Goal: Communication & Community: Answer question/provide support

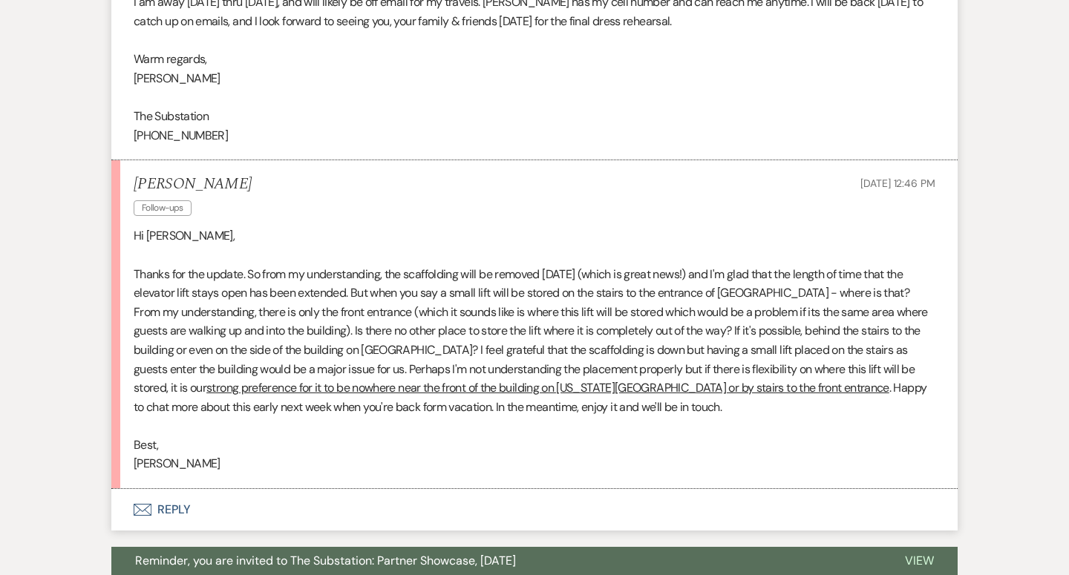
click at [167, 489] on button "Envelope Reply" at bounding box center [534, 510] width 846 height 42
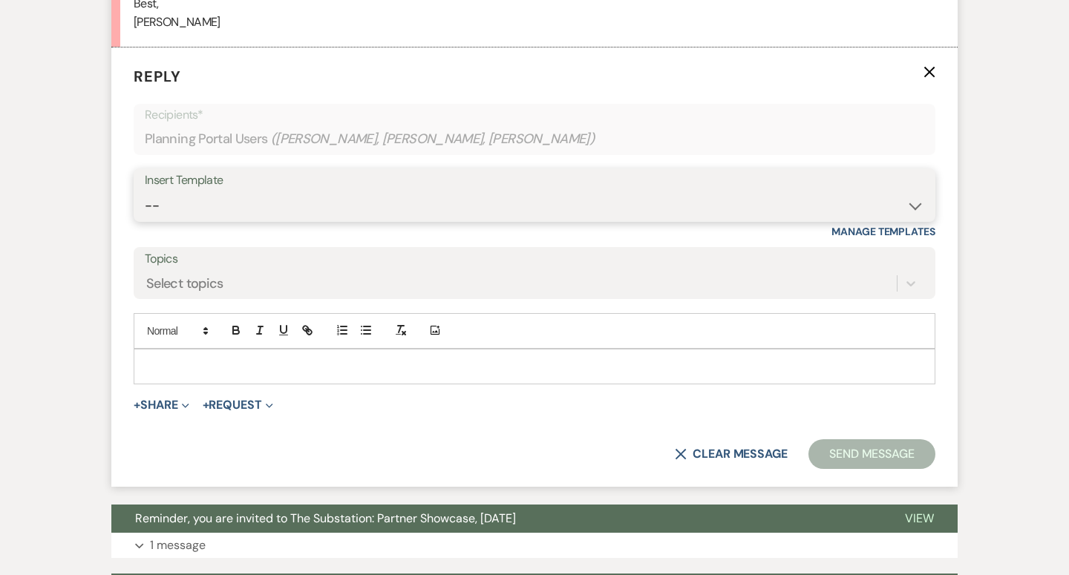
scroll to position [2808, 0]
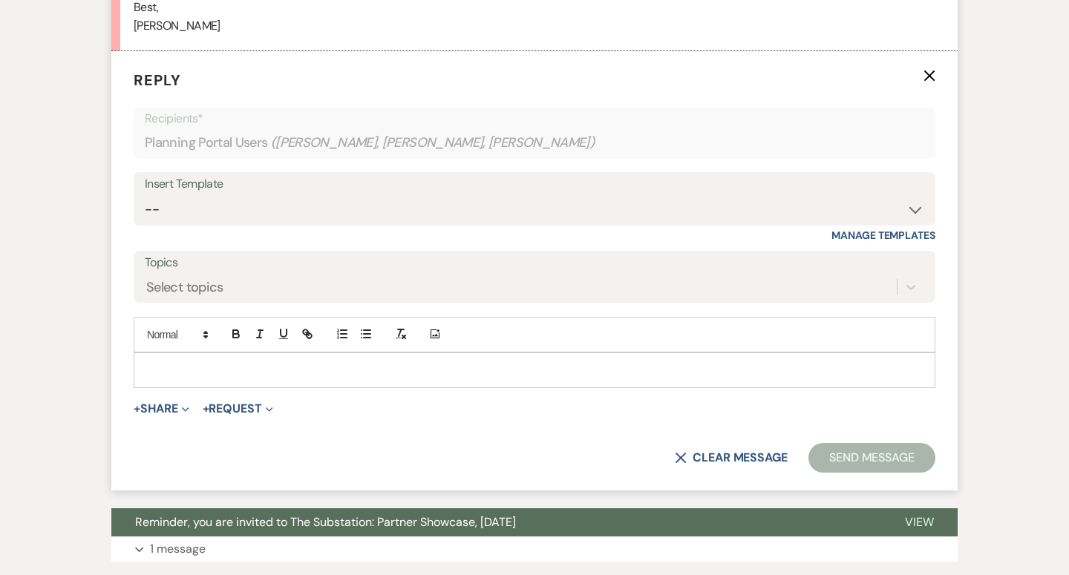
click at [216, 362] on p at bounding box center [534, 370] width 778 height 16
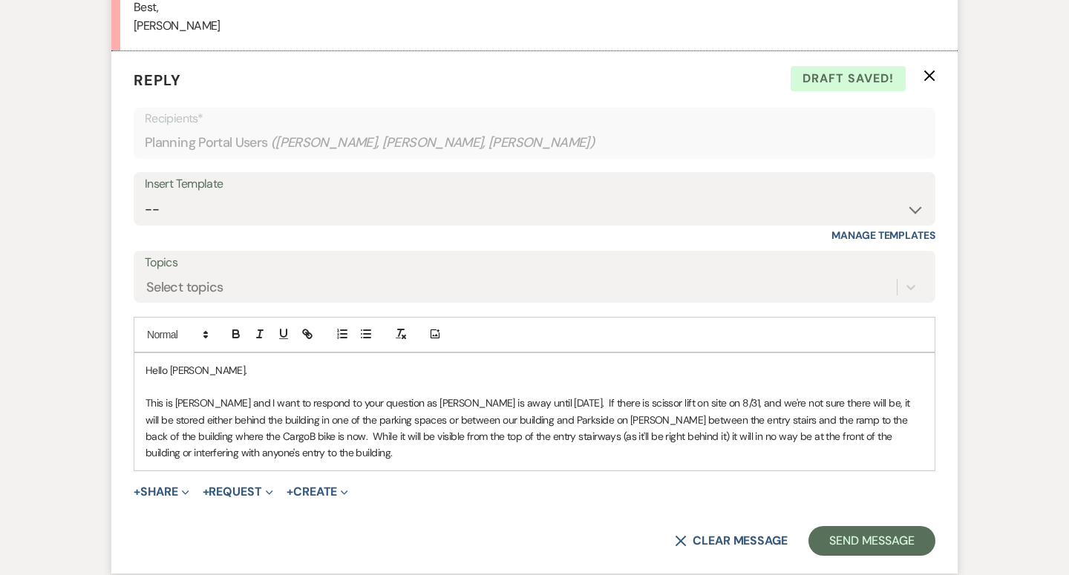
click at [415, 404] on p "This is [PERSON_NAME] and I want to respond to your question as [PERSON_NAME] i…" at bounding box center [534, 428] width 778 height 67
click at [563, 405] on p "This is [PERSON_NAME] and I want to respond to your question as [PERSON_NAME] i…" at bounding box center [534, 428] width 778 height 67
click at [675, 402] on p "This is [PERSON_NAME] and I want to respond to your question as [PERSON_NAME] i…" at bounding box center [534, 428] width 778 height 67
click at [404, 419] on p "This is [PERSON_NAME] and I want to respond to your question as [PERSON_NAME] i…" at bounding box center [534, 428] width 778 height 67
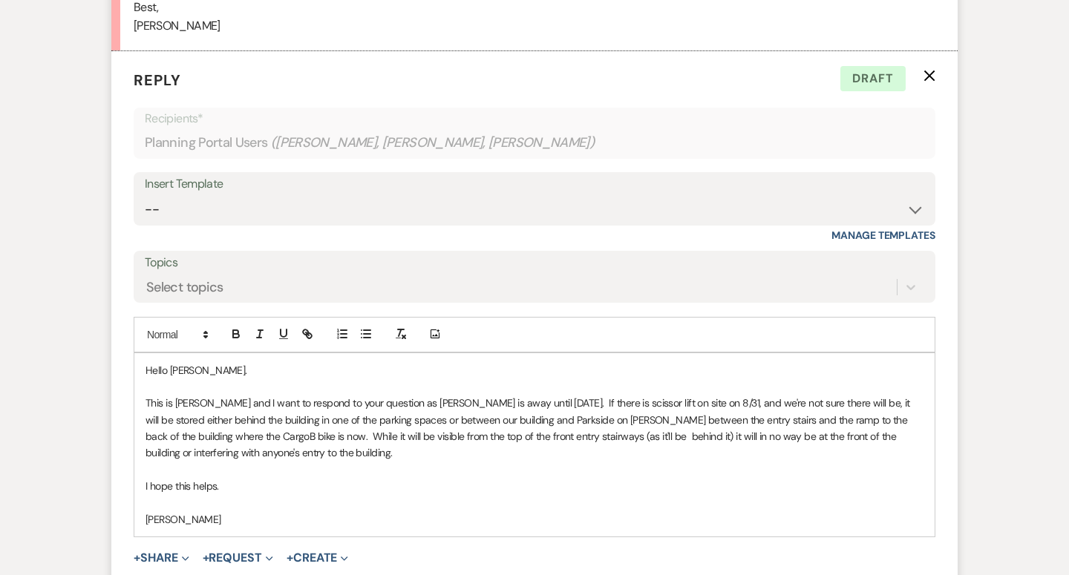
click at [223, 395] on p "This is [PERSON_NAME] and I want to respond to your question as [PERSON_NAME] i…" at bounding box center [534, 428] width 778 height 67
click at [641, 395] on p "This is [PERSON_NAME]. I work with [PERSON_NAME] and I want to respond to your …" at bounding box center [534, 428] width 778 height 67
click at [454, 395] on p "This is [PERSON_NAME]. I work with [PERSON_NAME] and I want to respond to your …" at bounding box center [534, 428] width 778 height 67
click at [570, 395] on p "This is [PERSON_NAME]. I work with [PERSON_NAME] and I want to respond to your …" at bounding box center [534, 428] width 778 height 67
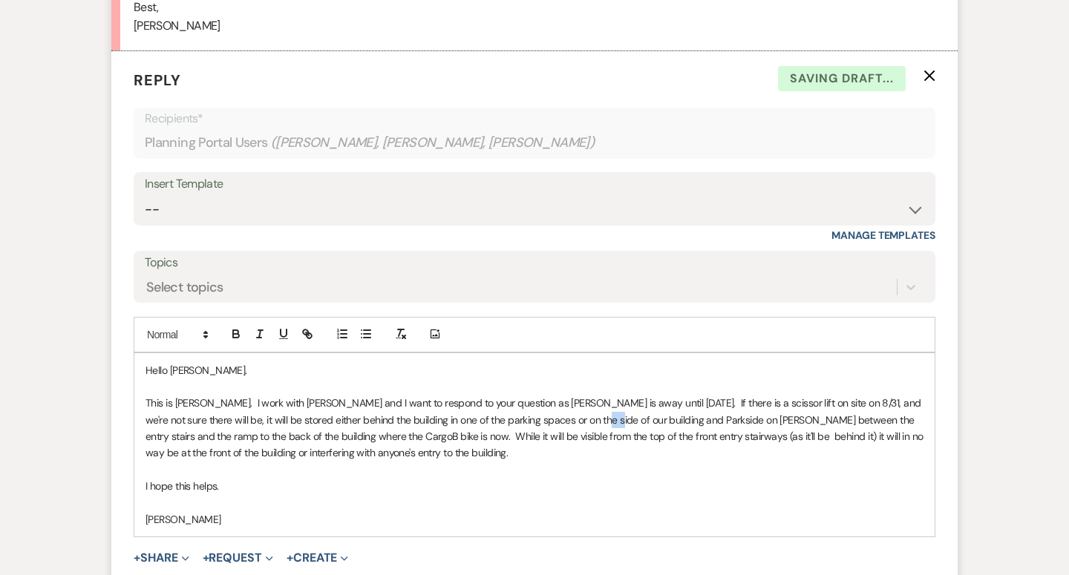
click at [570, 395] on p "This is [PERSON_NAME]. I work with [PERSON_NAME] and I want to respond to your …" at bounding box center [534, 428] width 778 height 67
click at [665, 395] on p "This is [PERSON_NAME]. I work with [PERSON_NAME] and I want to respond to your …" at bounding box center [534, 428] width 778 height 67
click at [661, 395] on p "This is [PERSON_NAME]. I work with [PERSON_NAME] and I want to respond to your …" at bounding box center [534, 428] width 778 height 67
click at [653, 404] on p "This is [PERSON_NAME]. I work with [PERSON_NAME] and I want to respond to your …" at bounding box center [534, 428] width 778 height 67
drag, startPoint x: 609, startPoint y: 406, endPoint x: 696, endPoint y: 407, distance: 87.6
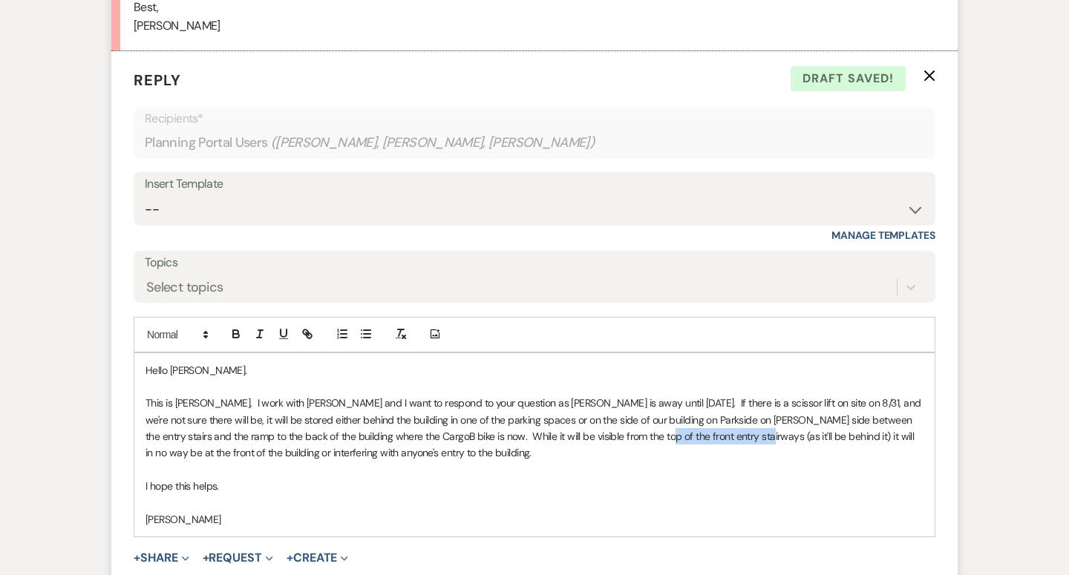
click at [696, 406] on p "This is [PERSON_NAME]. I work with [PERSON_NAME] and I want to respond to your …" at bounding box center [534, 428] width 778 height 67
click at [310, 422] on p "This is [PERSON_NAME]. I work with [PERSON_NAME] and I want to respond to your …" at bounding box center [534, 428] width 778 height 67
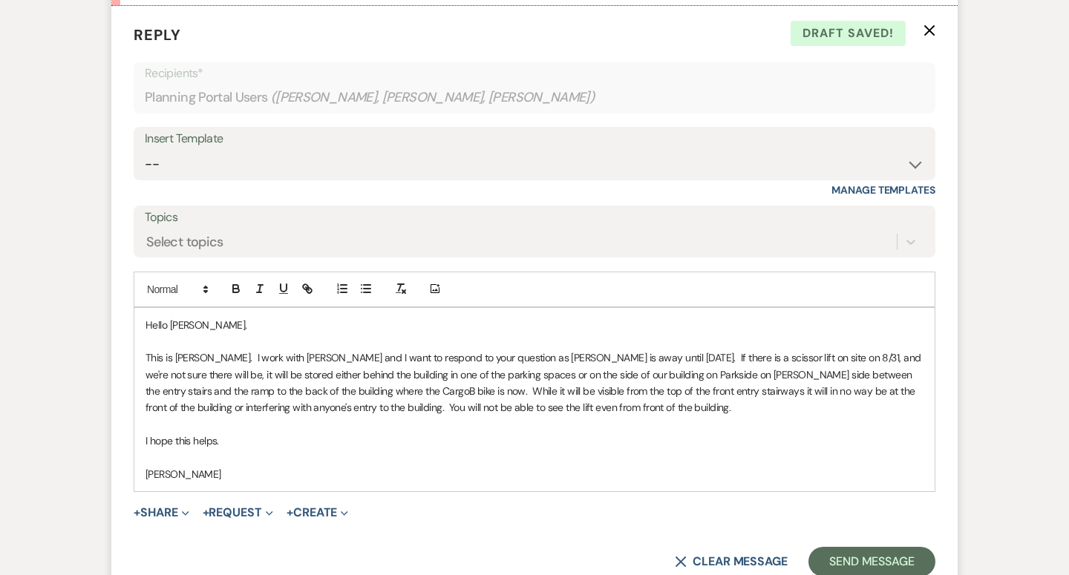
scroll to position [2868, 0]
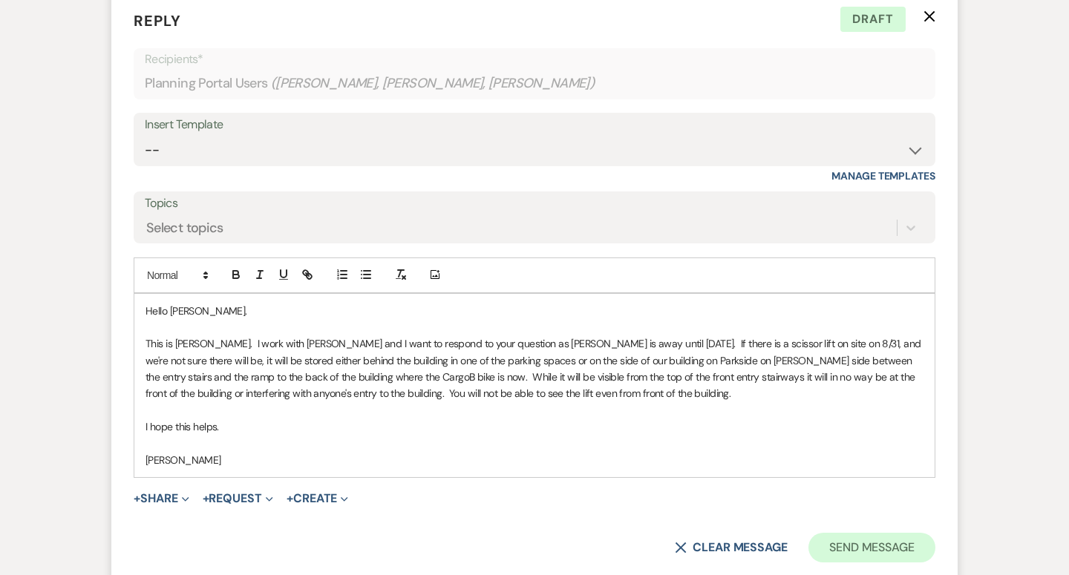
click at [835, 533] on button "Send Message" at bounding box center [871, 548] width 127 height 30
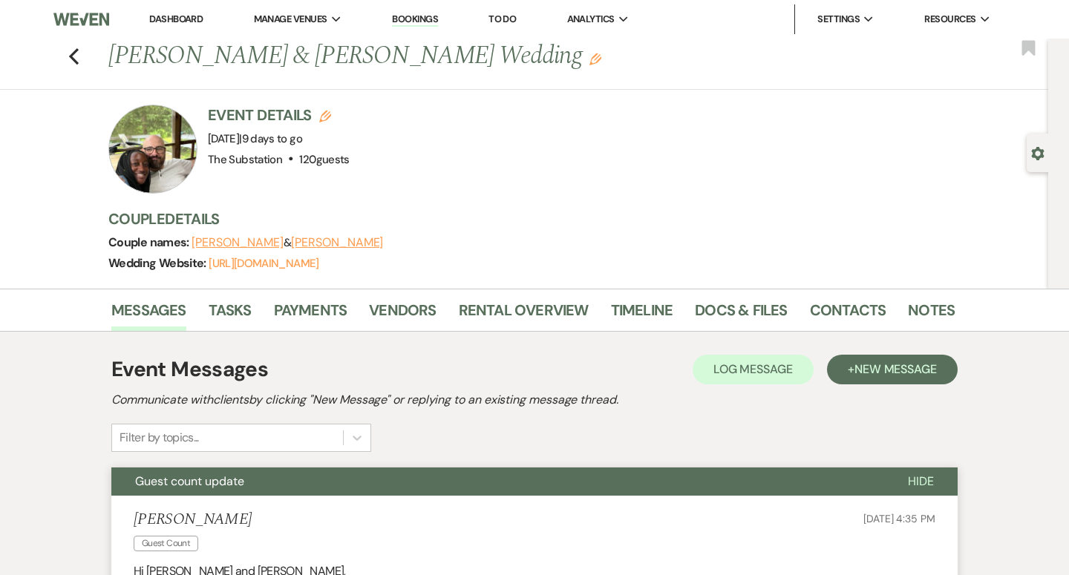
scroll to position [0, 0]
click at [161, 13] on link "Dashboard" at bounding box center [175, 19] width 53 height 13
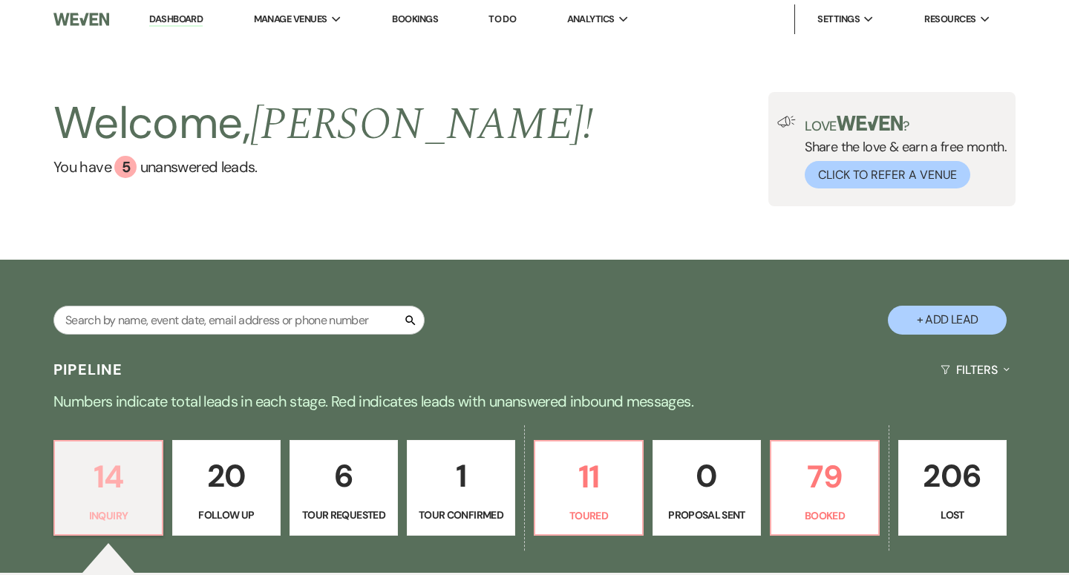
click at [129, 502] on link "14 Inquiry" at bounding box center [108, 488] width 110 height 96
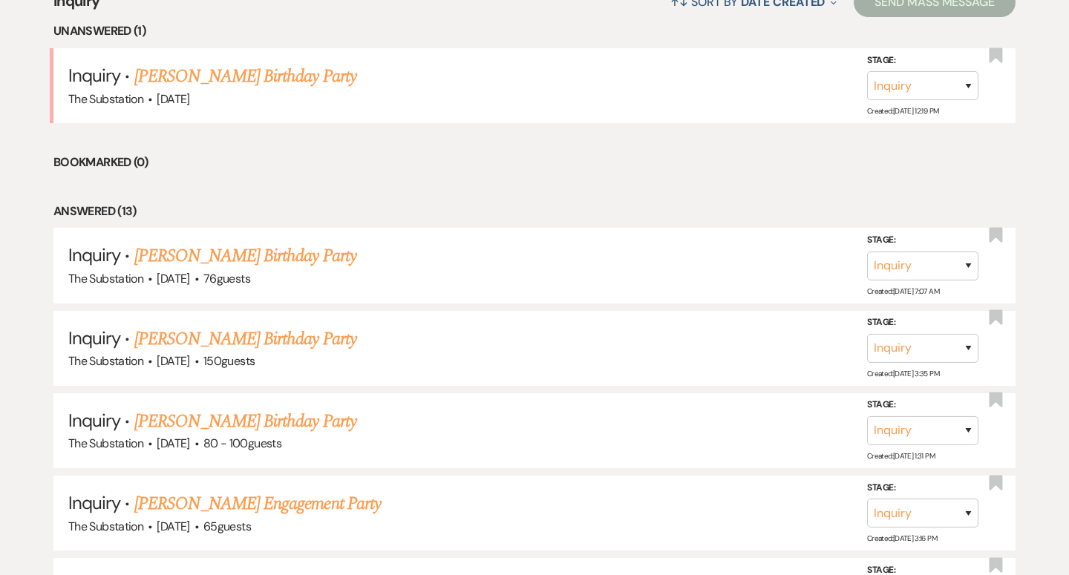
scroll to position [615, 0]
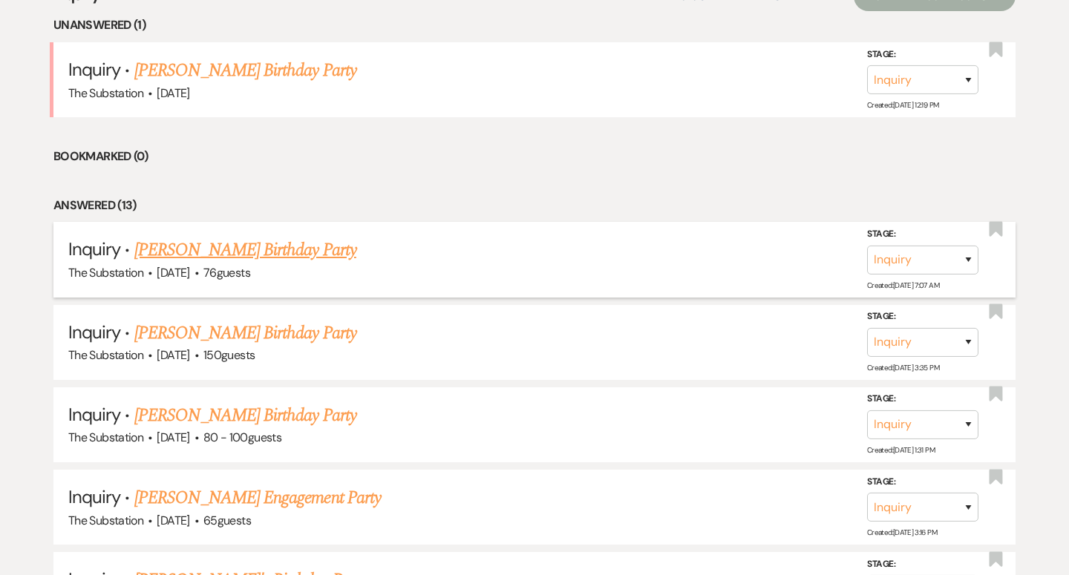
click at [195, 252] on link "[PERSON_NAME] Birthday Party" at bounding box center [245, 250] width 222 height 27
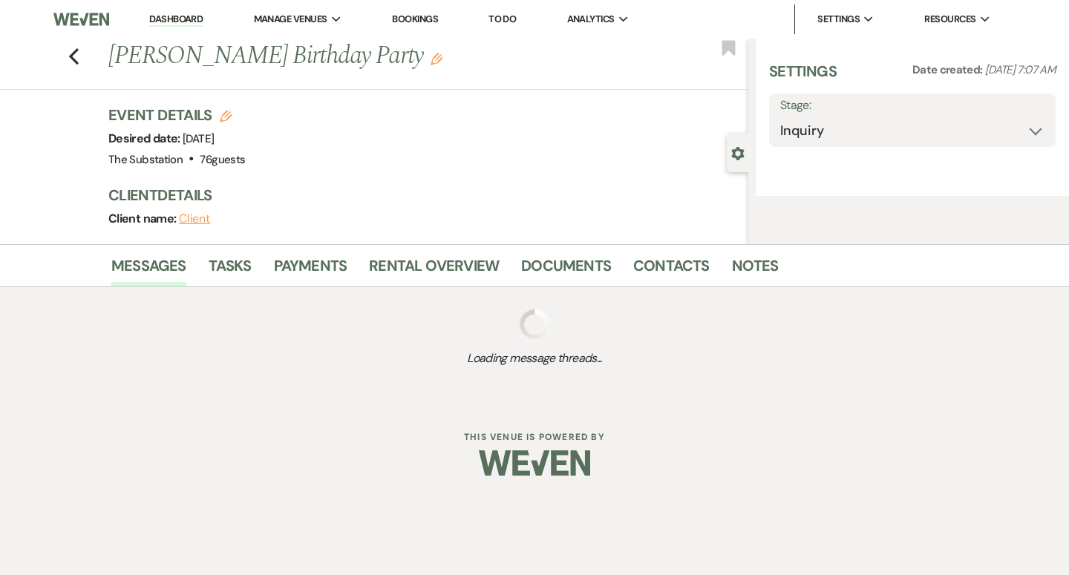
select select "5"
select select "4"
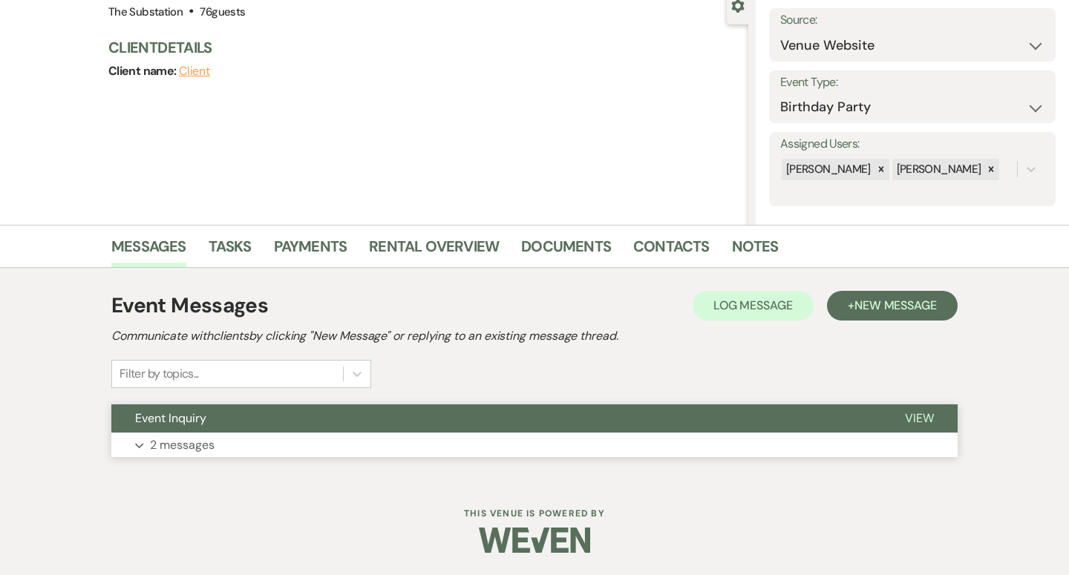
scroll to position [147, 0]
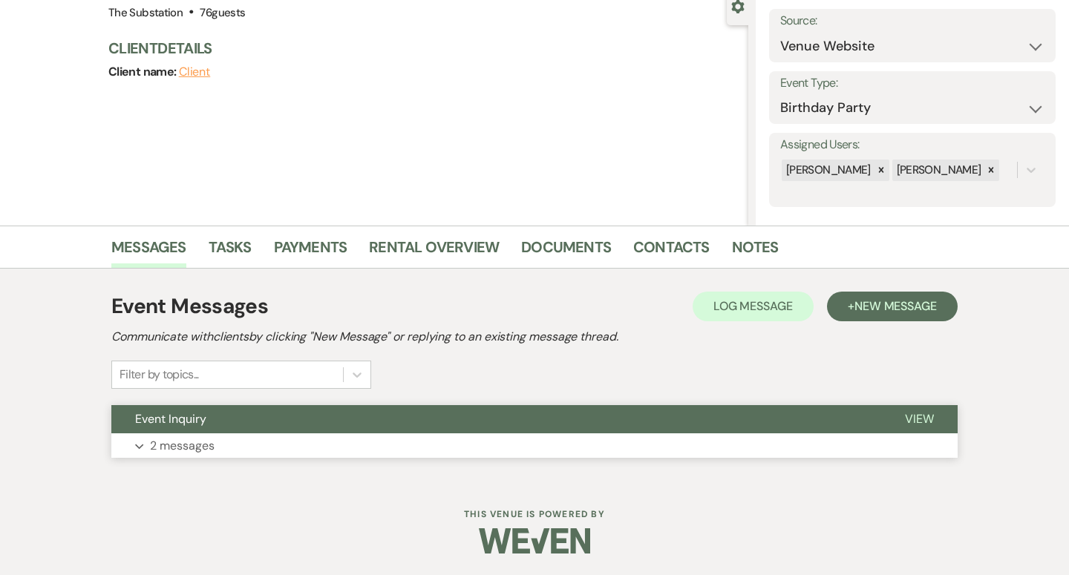
click at [252, 444] on button "Expand 2 messages" at bounding box center [534, 445] width 846 height 25
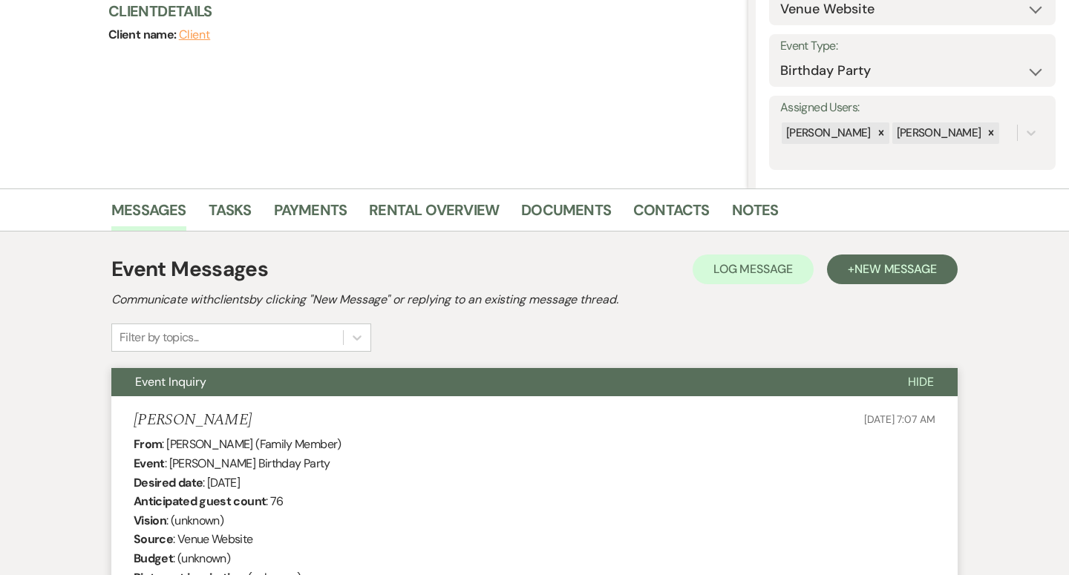
scroll to position [143, 0]
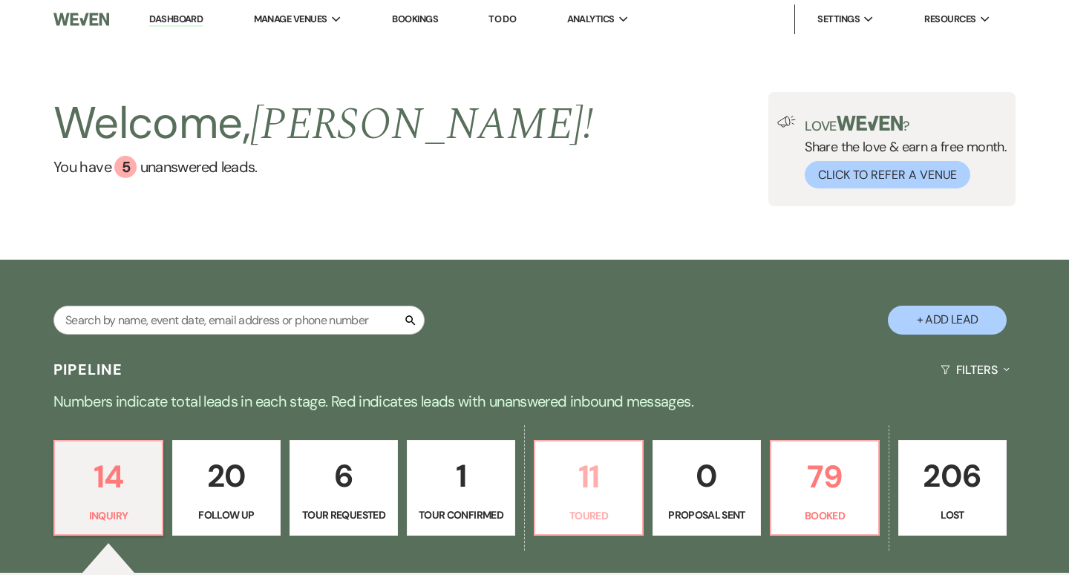
click at [567, 508] on p "Toured" at bounding box center [588, 516] width 89 height 16
select select "5"
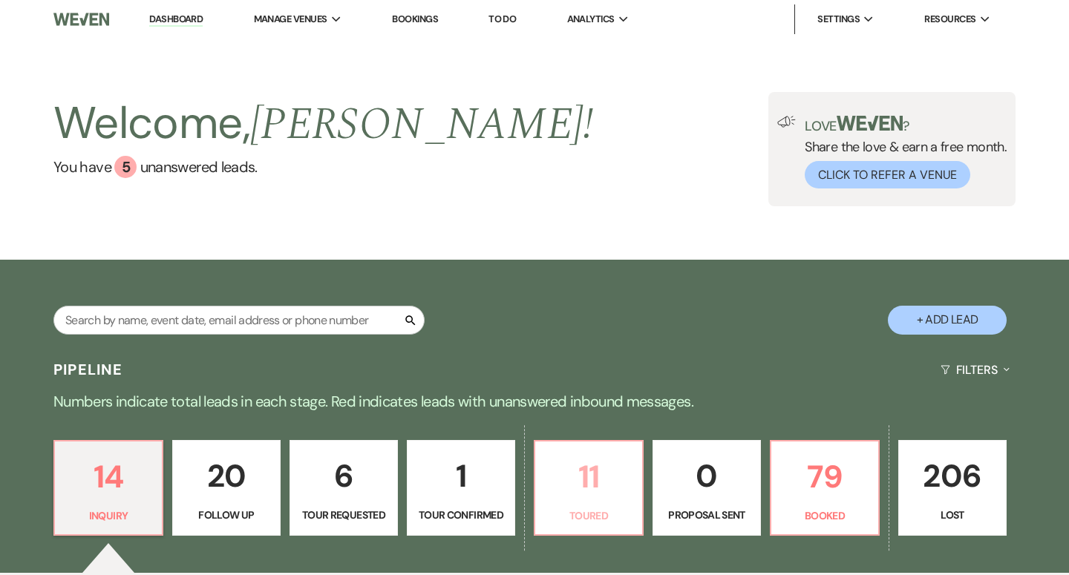
select select "5"
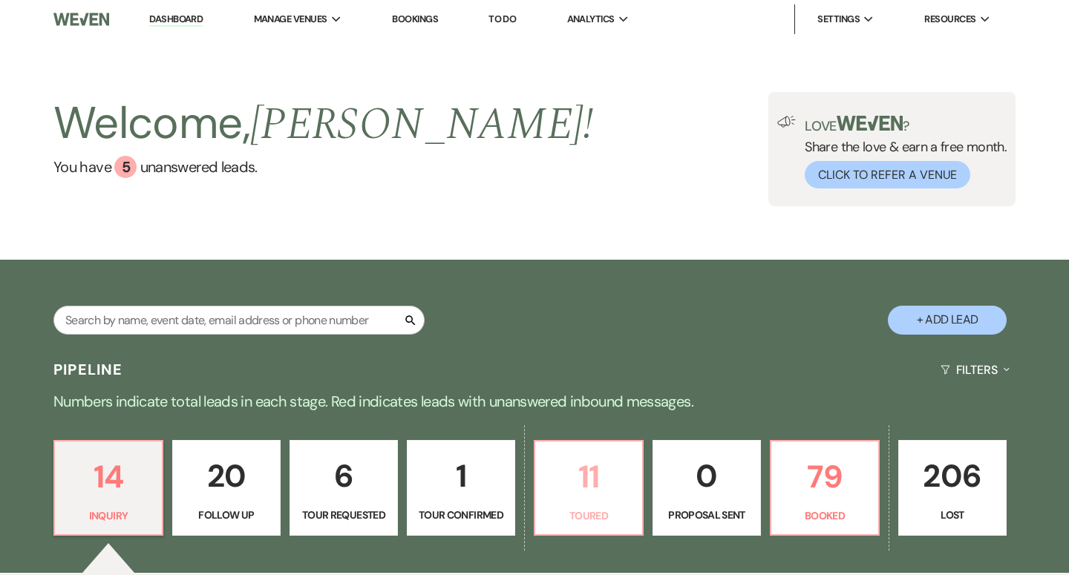
select select "5"
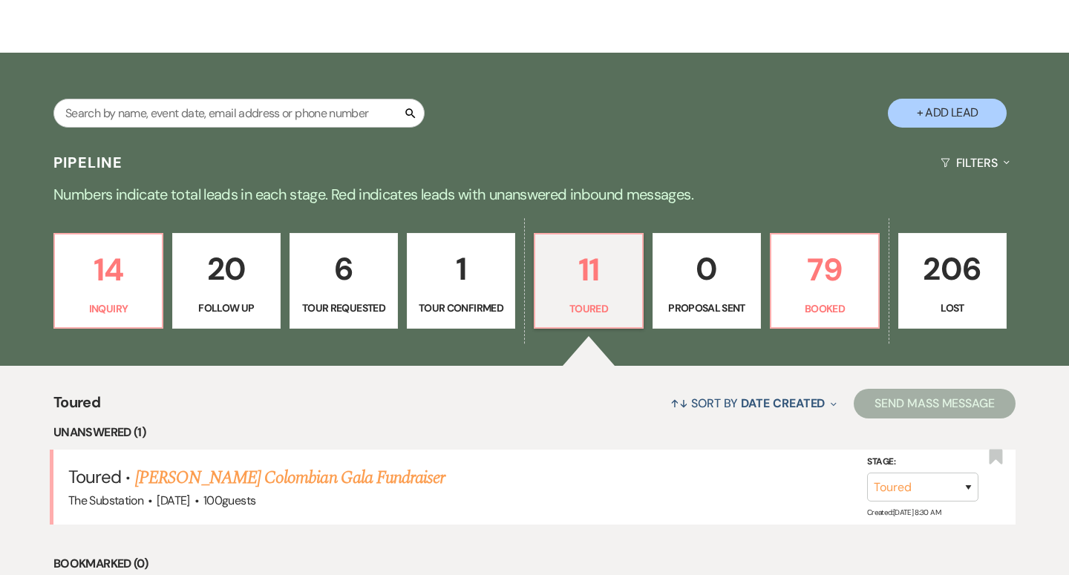
scroll to position [123, 0]
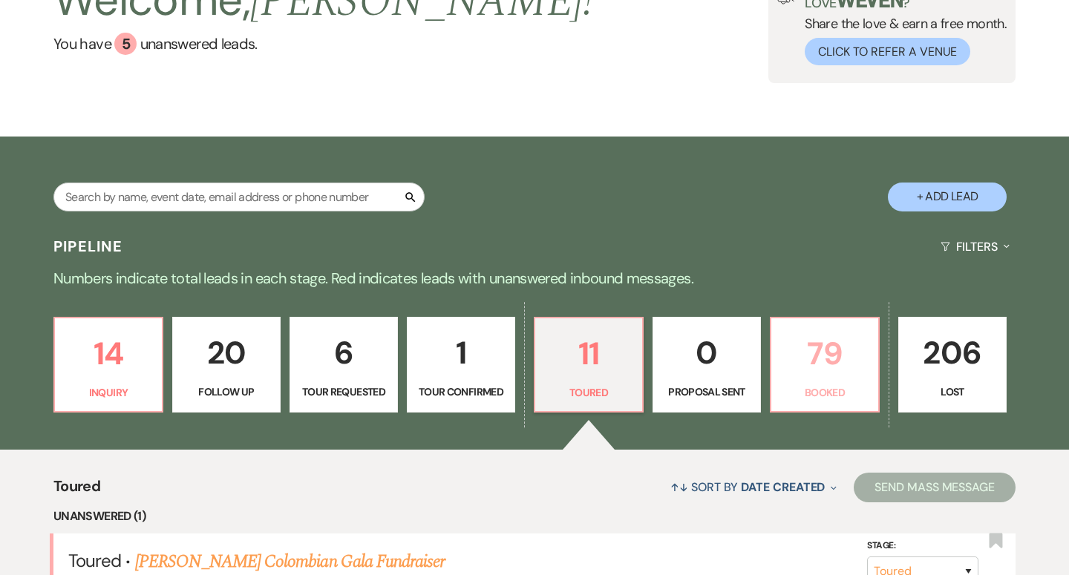
click at [822, 353] on p "79" at bounding box center [824, 354] width 89 height 50
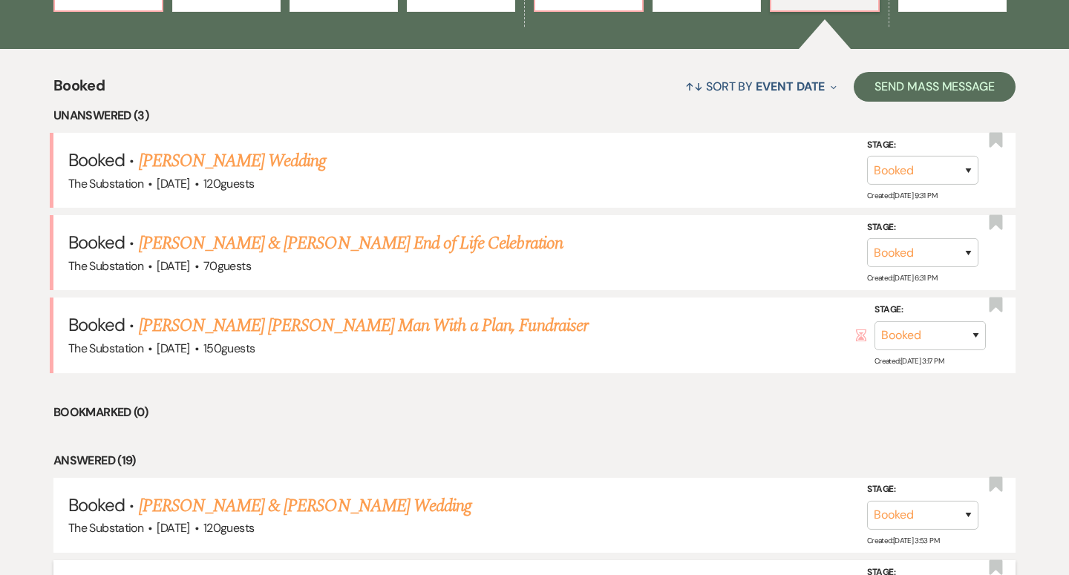
scroll to position [544, 0]
